Goal: Task Accomplishment & Management: Manage account settings

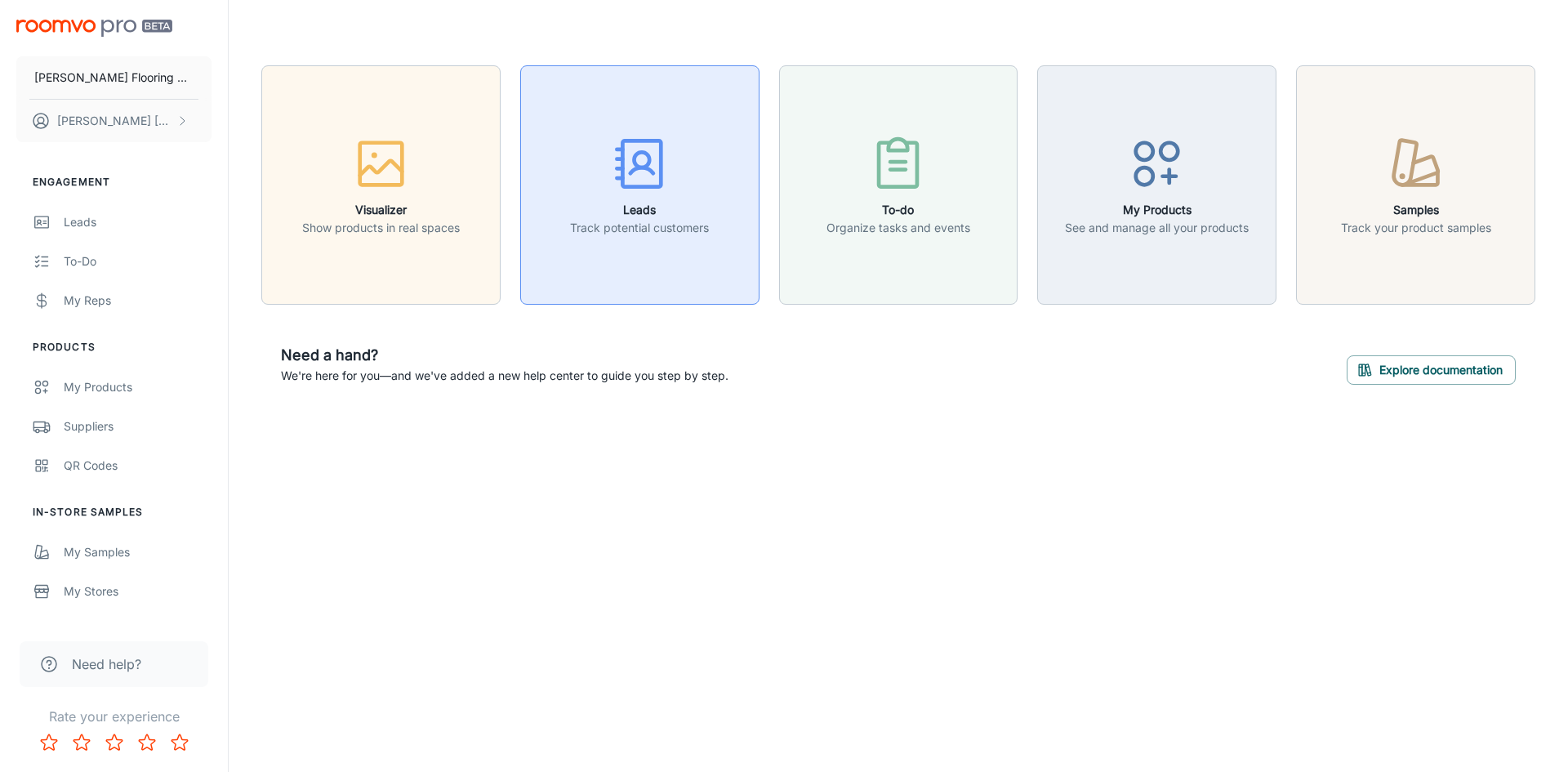
click at [645, 199] on div "button" at bounding box center [640, 167] width 139 height 68
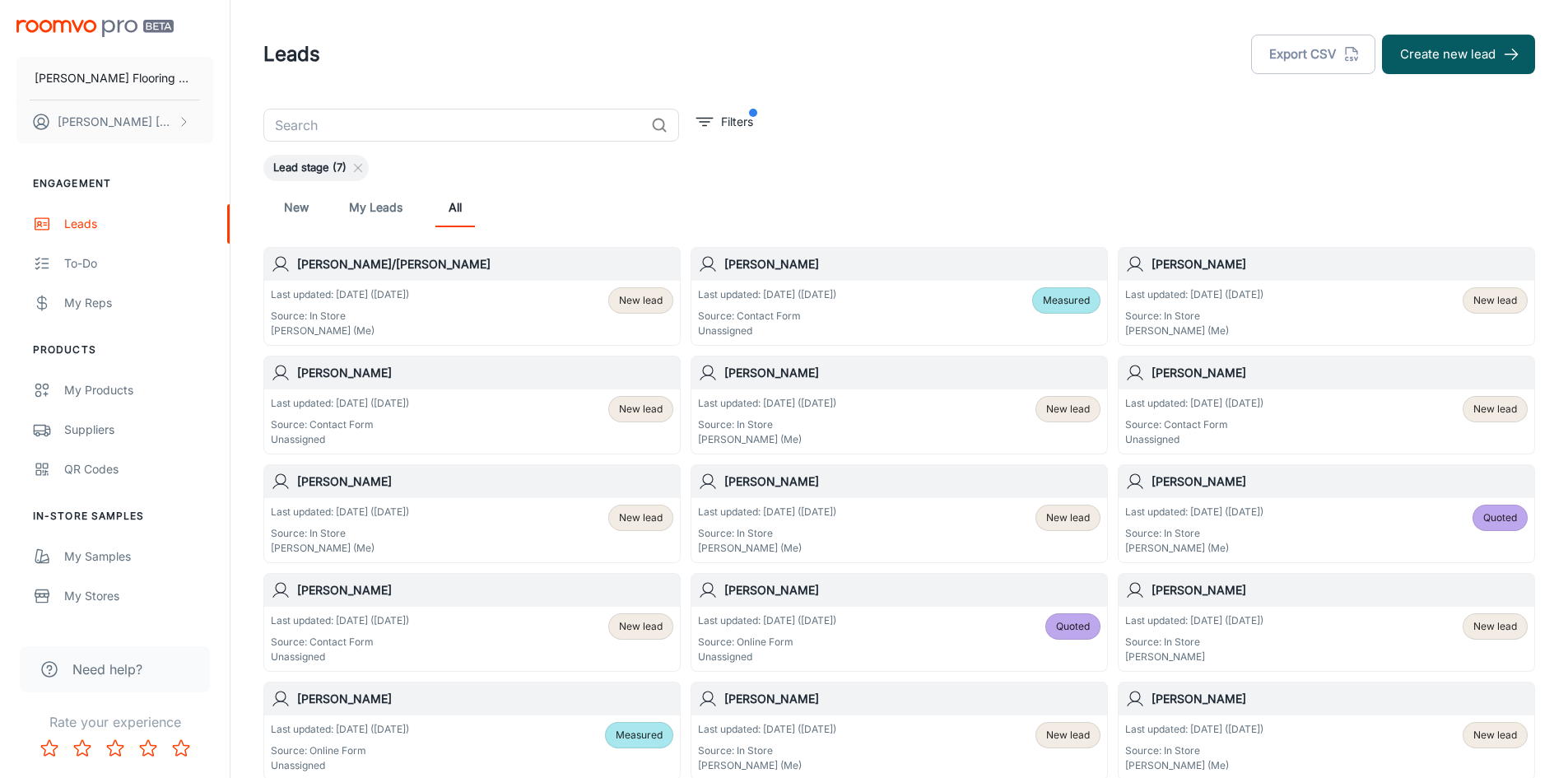
click at [913, 314] on div "Last updated: [DATE] ([DATE]) Source: Contact Form Unassigned Measured" at bounding box center [899, 312] width 403 height 51
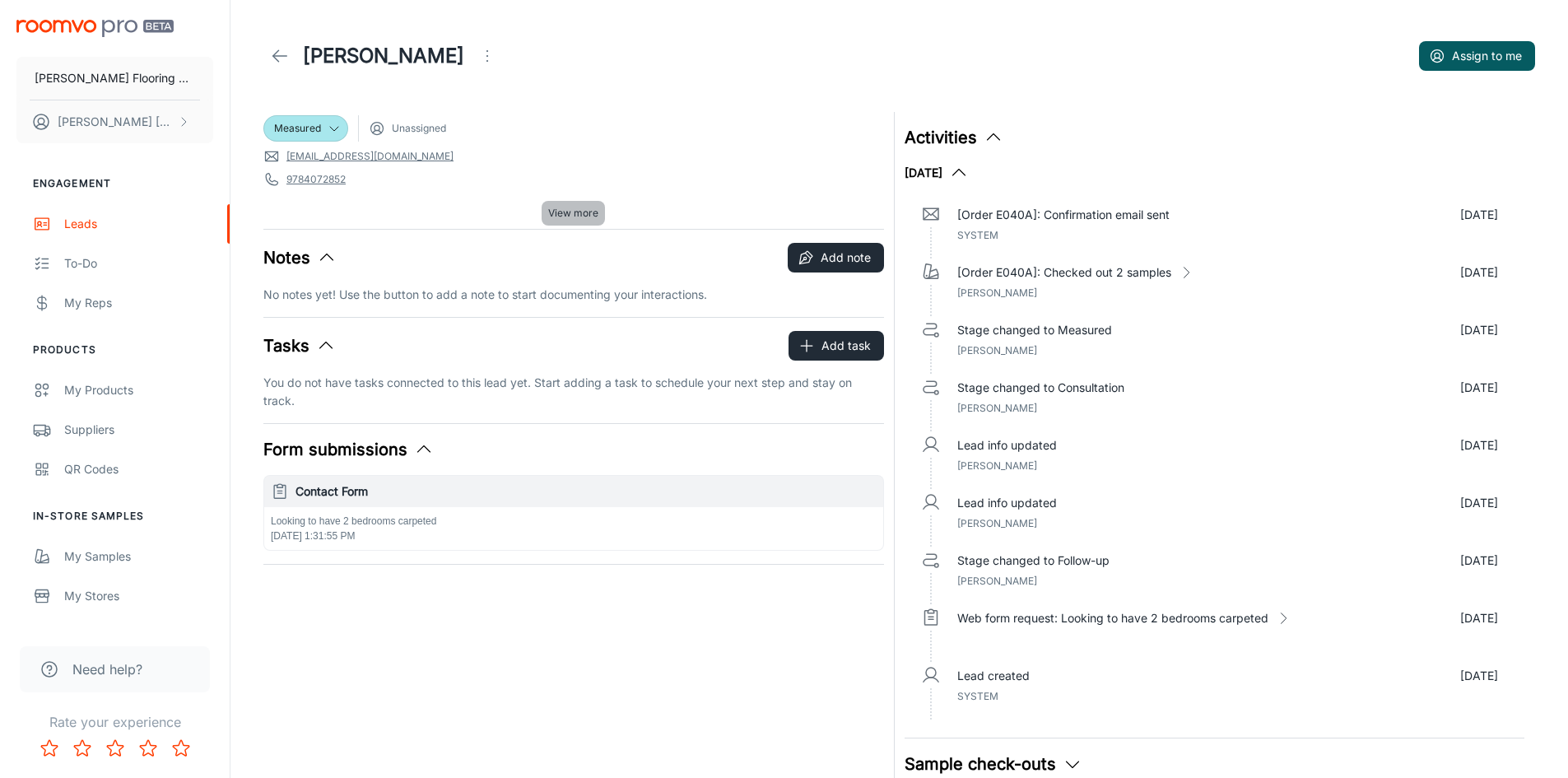
click at [563, 216] on span "View more" at bounding box center [573, 213] width 50 height 15
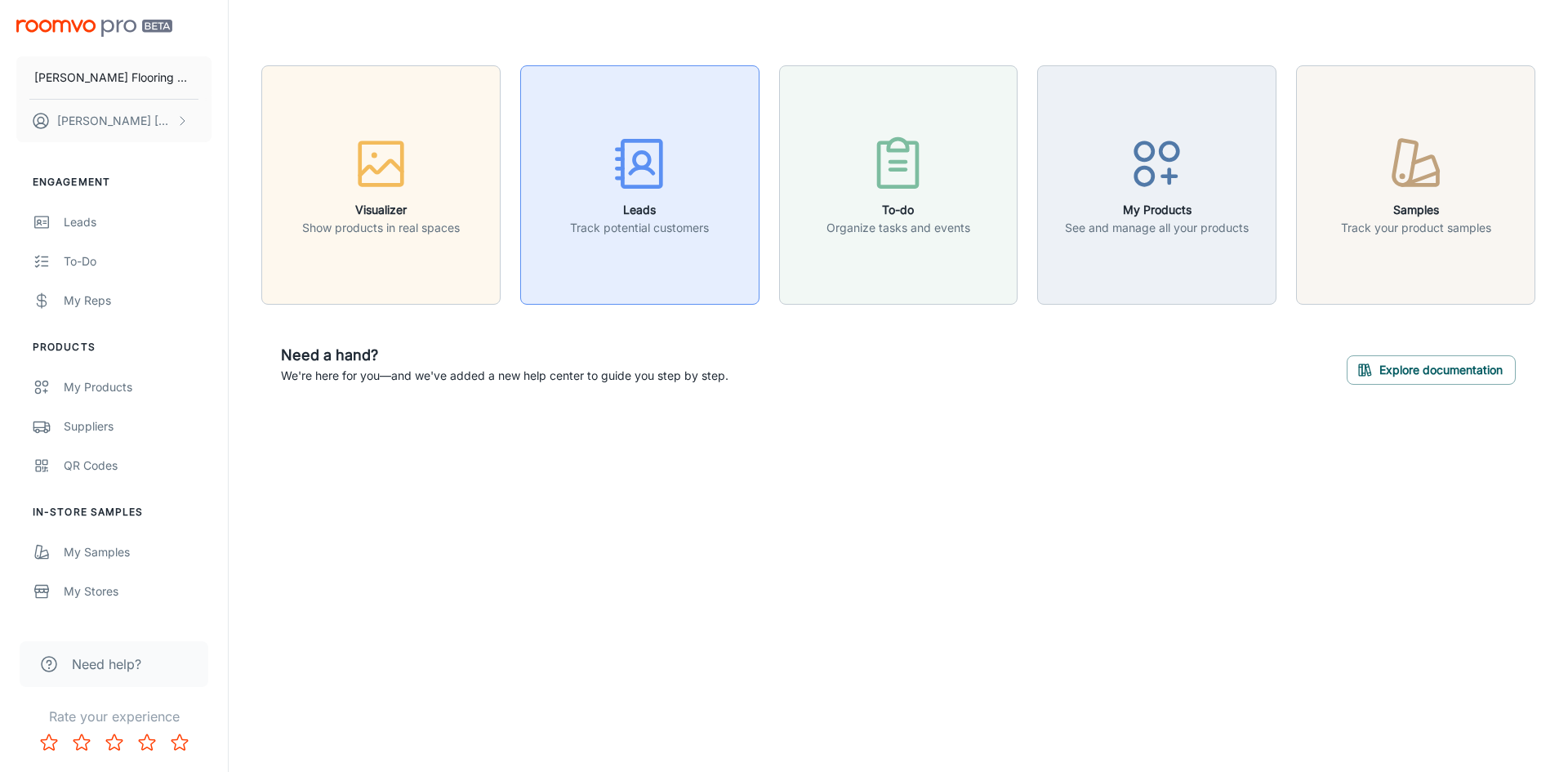
click at [656, 183] on icon "button" at bounding box center [640, 163] width 61 height 61
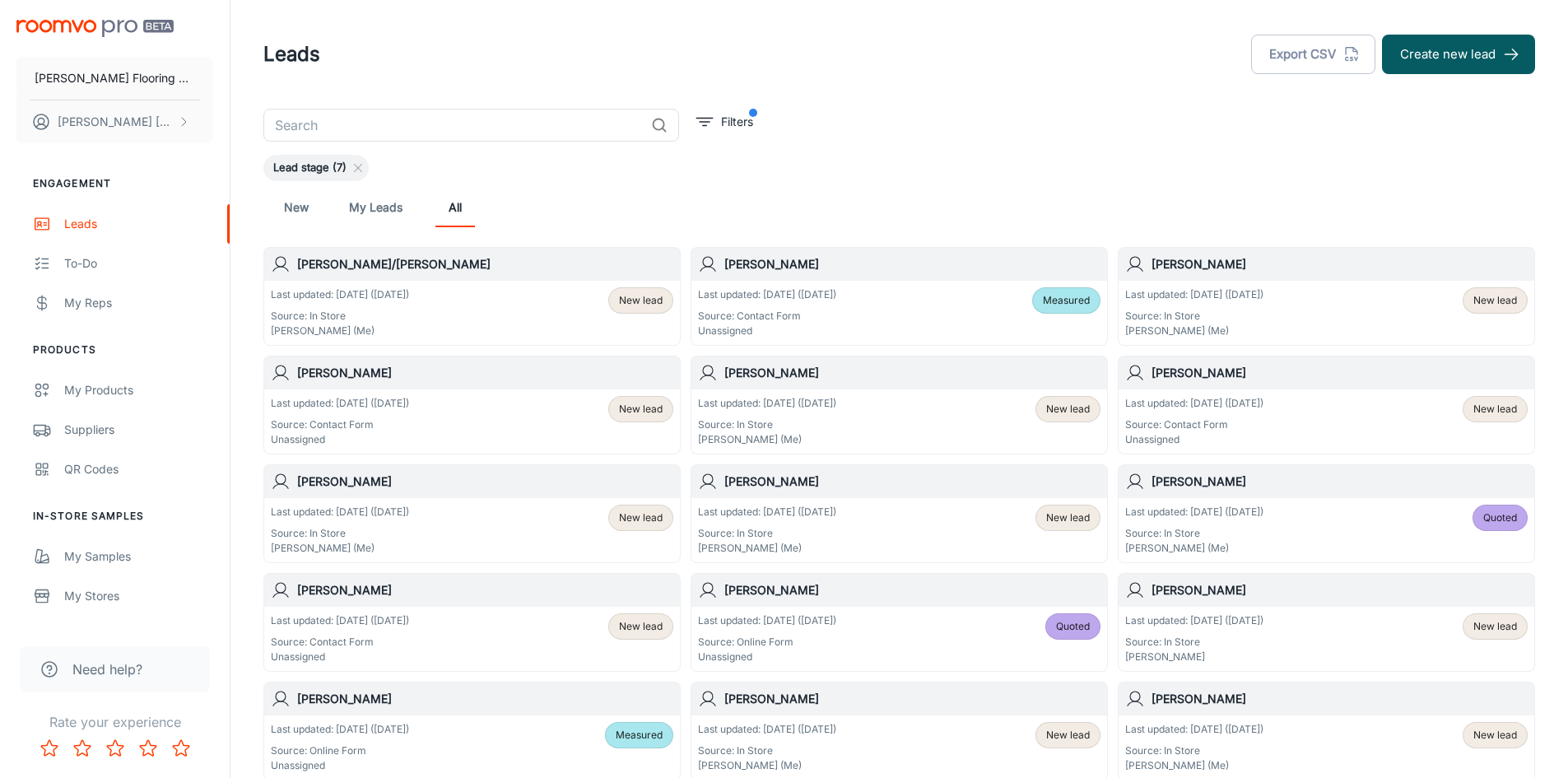
click at [884, 295] on div "Last updated: [DATE] ([DATE]) Source: Contact Form Unassigned Measured" at bounding box center [899, 312] width 403 height 51
